Goal: Find specific page/section: Locate a particular part of the current website

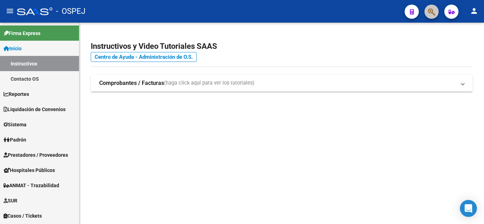
click at [427, 9] on button "button" at bounding box center [431, 12] width 14 height 14
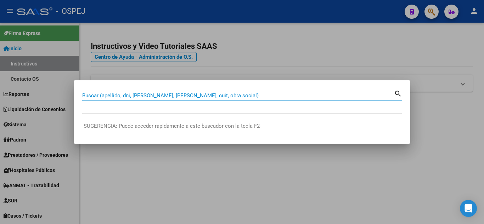
click at [160, 93] on input "Buscar (apellido, dni, [PERSON_NAME], [PERSON_NAME], cuit, obra social)" at bounding box center [238, 95] width 312 height 6
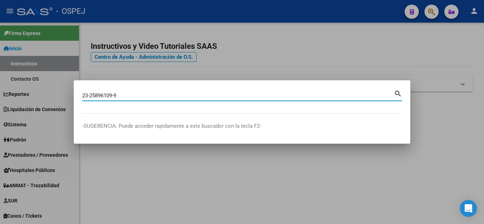
click at [401, 93] on mat-icon "search" at bounding box center [398, 93] width 8 height 8
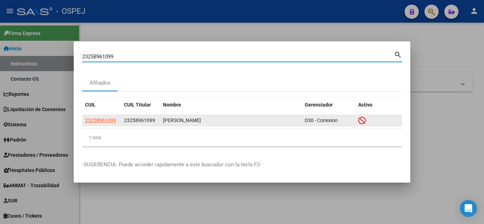
click at [174, 116] on div "[PERSON_NAME]" at bounding box center [231, 120] width 136 height 8
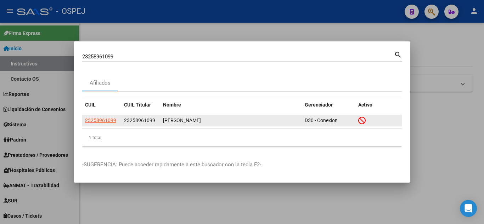
click at [192, 120] on div "[PERSON_NAME]" at bounding box center [231, 120] width 136 height 8
click at [320, 118] on span "D30 - Conexion" at bounding box center [320, 121] width 33 height 6
click at [206, 123] on div "[PERSON_NAME]" at bounding box center [231, 120] width 136 height 8
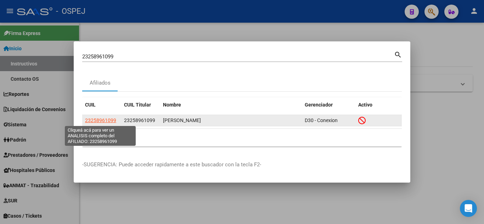
click at [95, 120] on span "23258961099" at bounding box center [100, 121] width 31 height 6
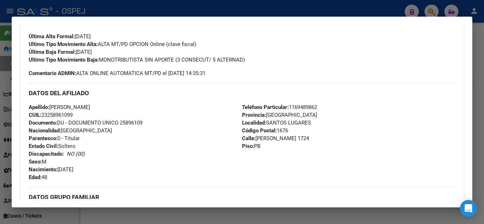
scroll to position [194, 0]
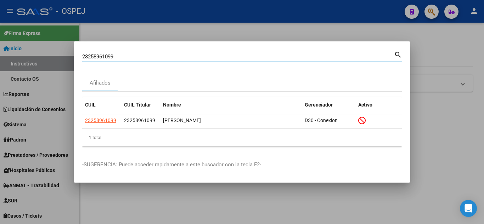
drag, startPoint x: 121, startPoint y: 57, endPoint x: 78, endPoint y: 55, distance: 42.9
click at [78, 55] on mat-dialog-content "23258961099 Buscar (apellido, dni, cuil, nro traspaso, cuit, obra social) searc…" at bounding box center [242, 101] width 336 height 102
paste input "7-40091076-1"
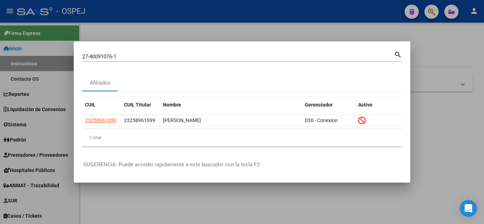
click at [400, 53] on mat-icon "search" at bounding box center [398, 54] width 8 height 8
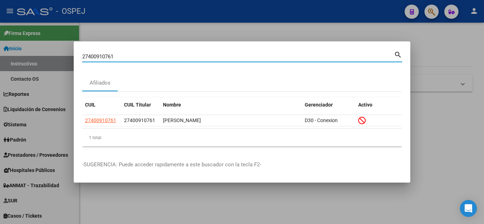
drag, startPoint x: 124, startPoint y: 56, endPoint x: 74, endPoint y: 56, distance: 49.2
click at [74, 56] on mat-dialog-content "27400910761 Buscar (apellido, dni, cuil, nro traspaso, cuit, obra social) searc…" at bounding box center [242, 101] width 336 height 102
paste input "3-25896109-9"
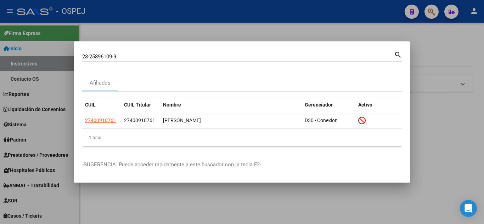
click at [398, 52] on mat-icon "search" at bounding box center [398, 54] width 8 height 8
type input "23258961099"
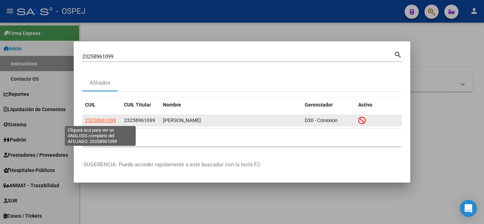
click at [97, 119] on span "23258961099" at bounding box center [100, 121] width 31 height 6
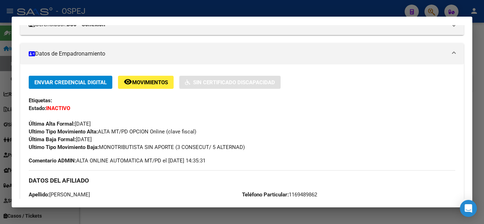
scroll to position [106, 0]
